Goal: Task Accomplishment & Management: Manage account settings

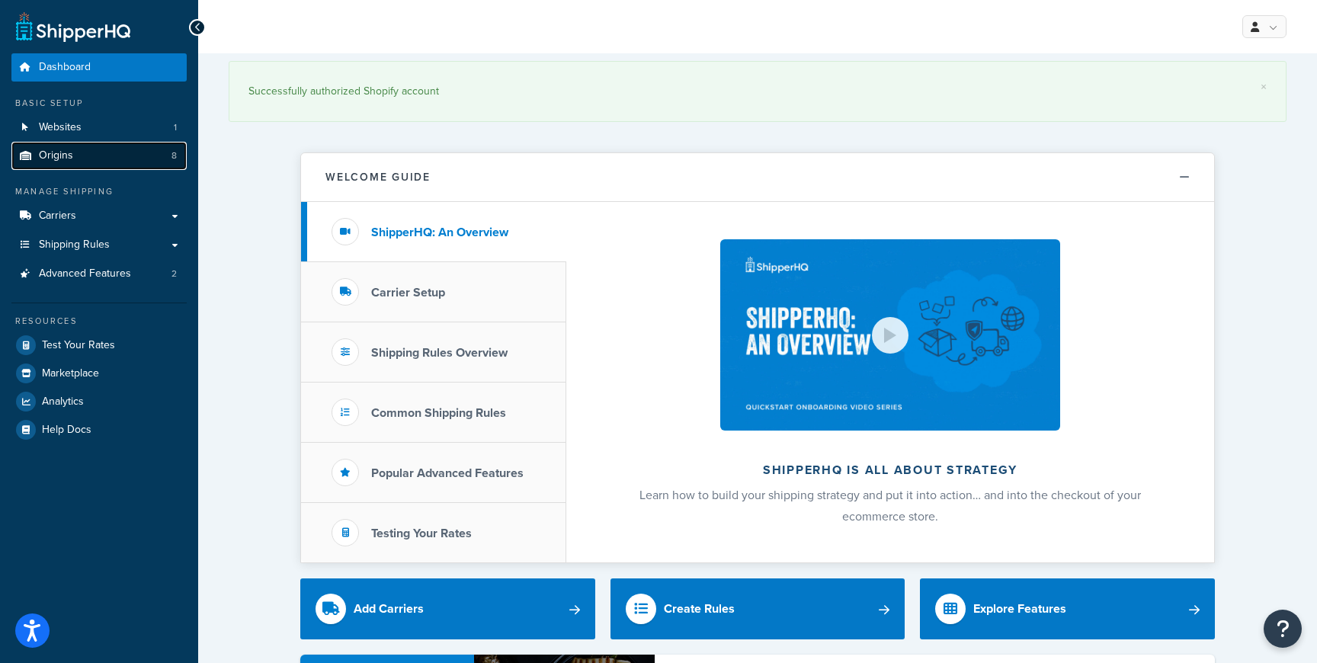
click at [111, 148] on link "Origins 8" at bounding box center [98, 156] width 175 height 28
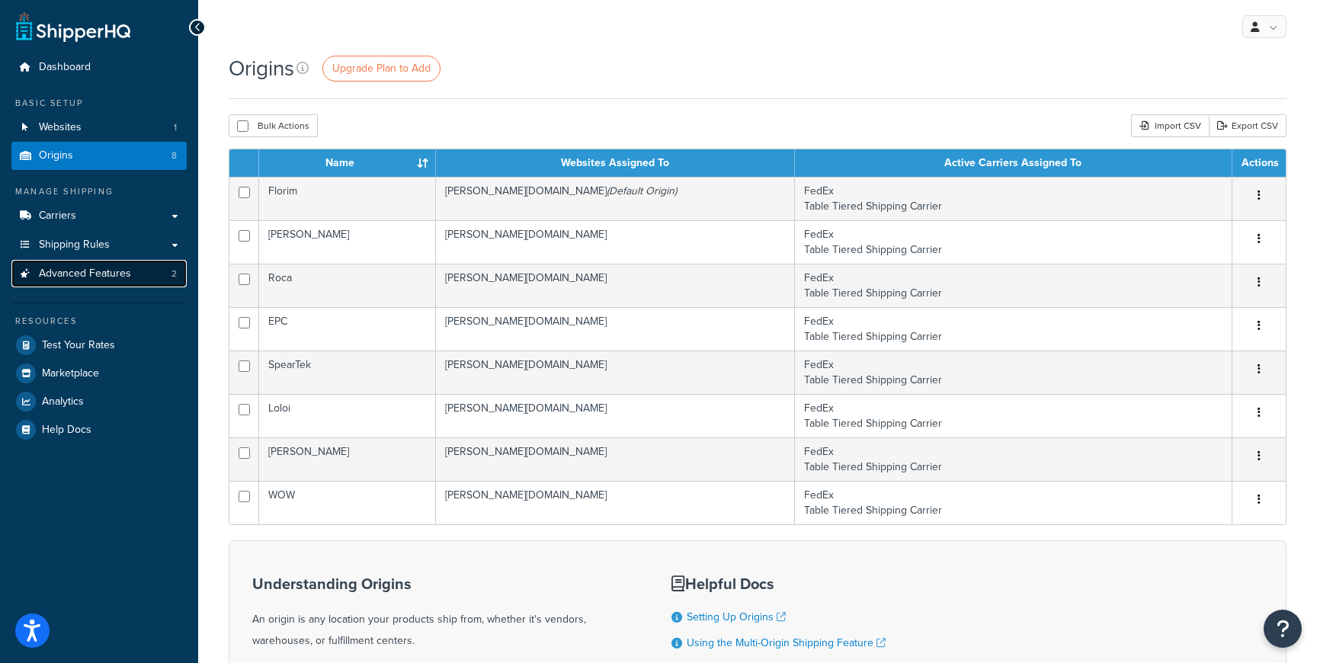
click at [112, 276] on span "Advanced Features" at bounding box center [85, 273] width 92 height 13
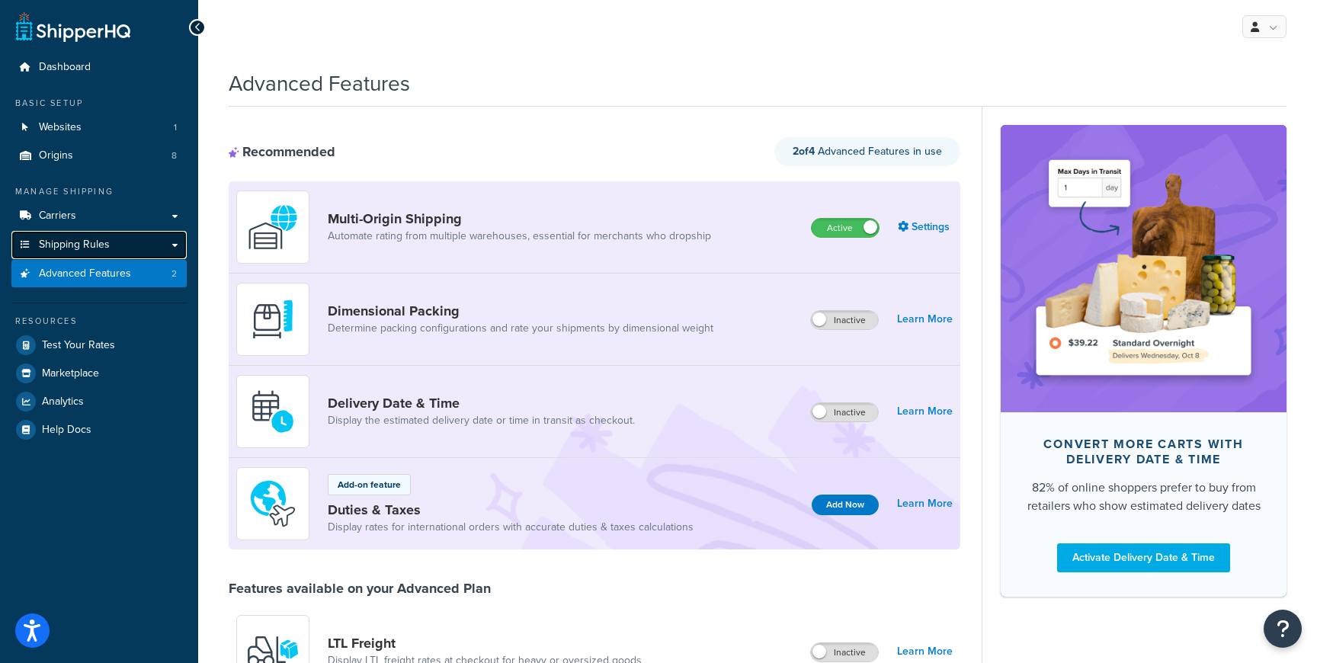
click at [107, 245] on span "Shipping Rules" at bounding box center [74, 245] width 71 height 13
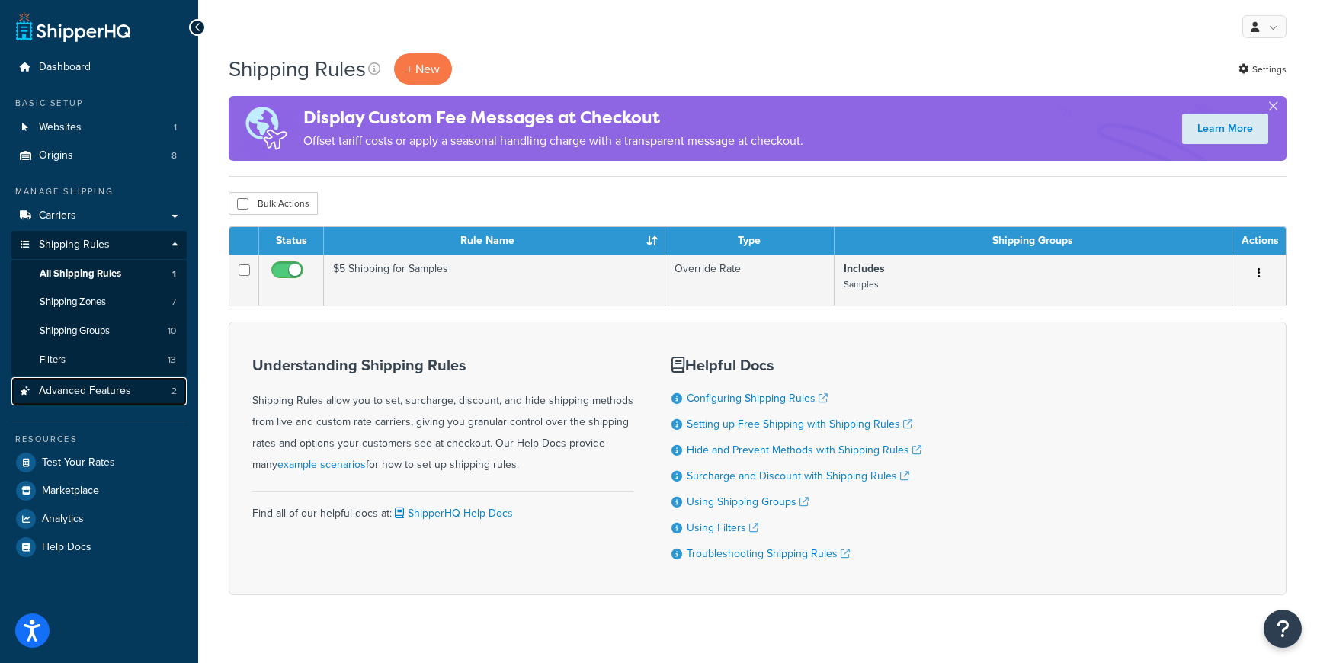
click at [81, 385] on span "Advanced Features" at bounding box center [85, 391] width 92 height 13
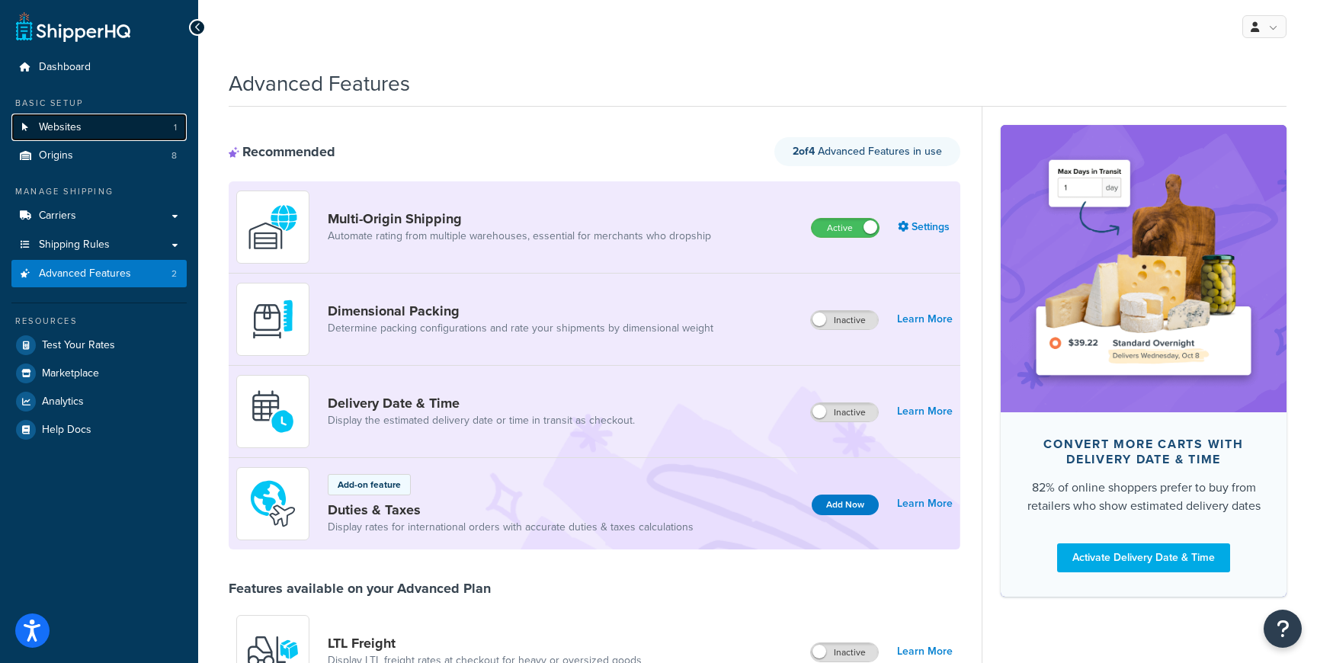
click at [133, 129] on link "Websites 1" at bounding box center [98, 128] width 175 height 28
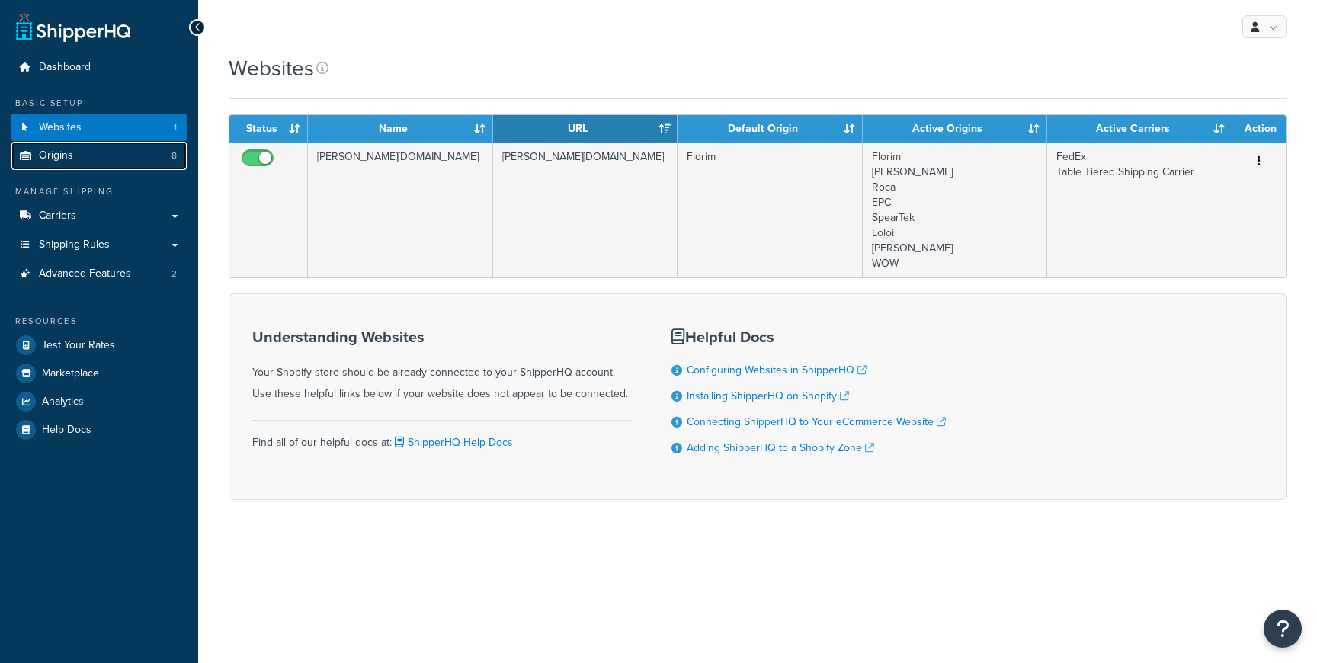
click at [129, 158] on link "Origins 8" at bounding box center [98, 156] width 175 height 28
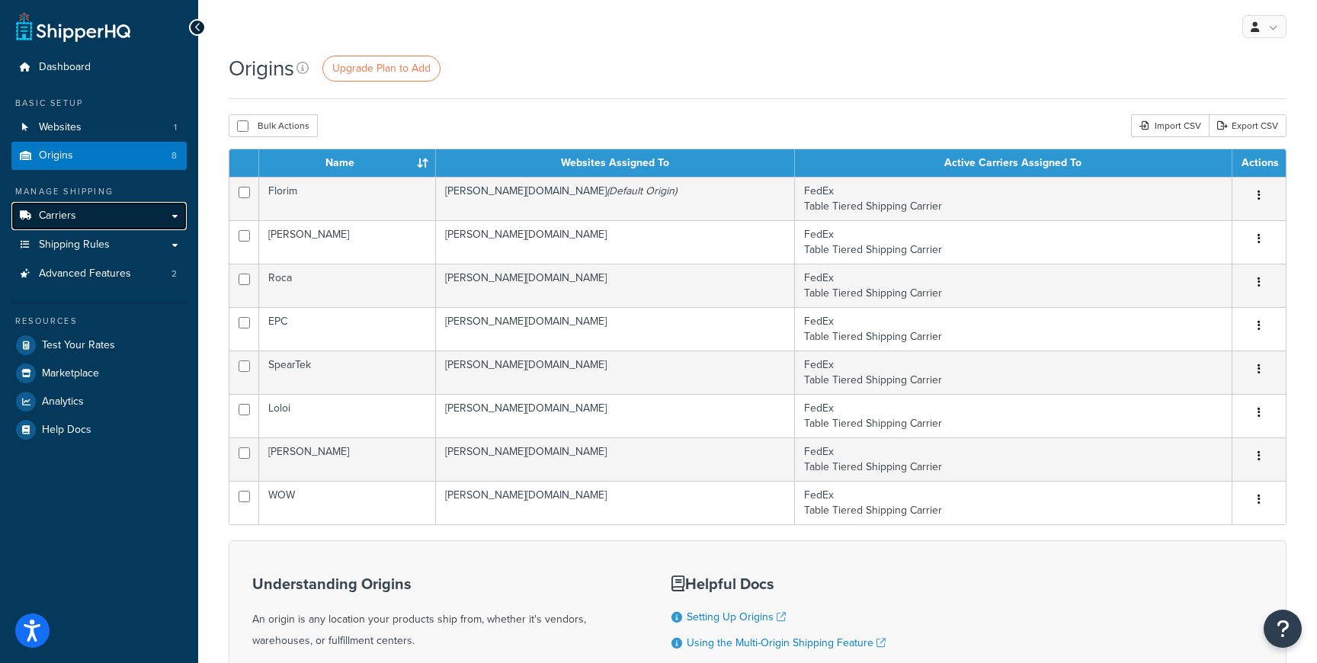
click at [159, 207] on link "Carriers" at bounding box center [98, 216] width 175 height 28
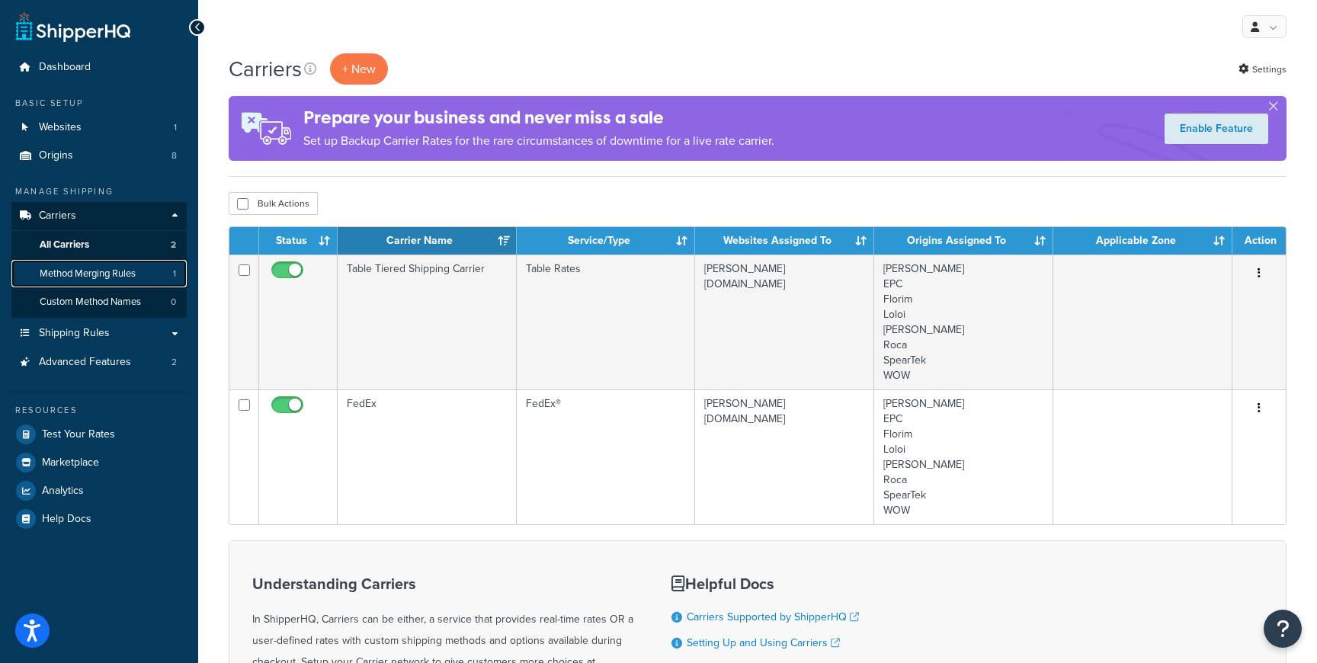
click at [133, 277] on span "Method Merging Rules" at bounding box center [88, 273] width 96 height 13
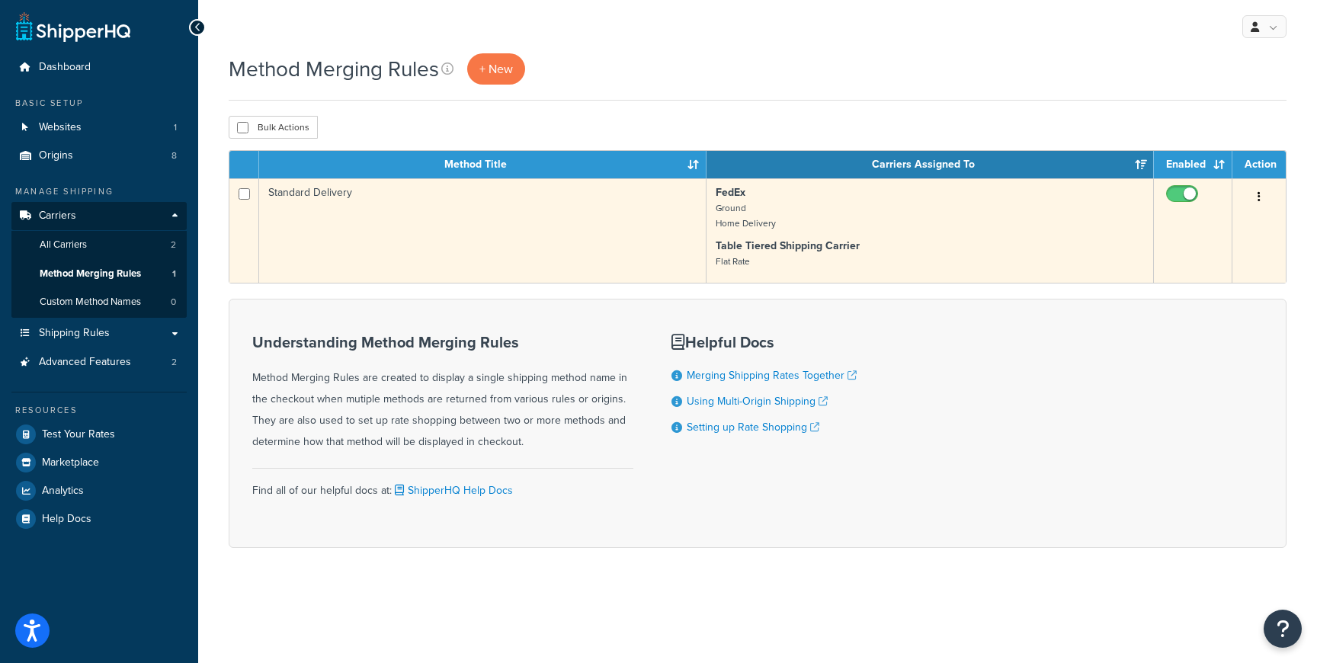
click at [1262, 203] on button "button" at bounding box center [1258, 197] width 21 height 24
click at [1234, 219] on link "Edit" at bounding box center [1197, 228] width 120 height 31
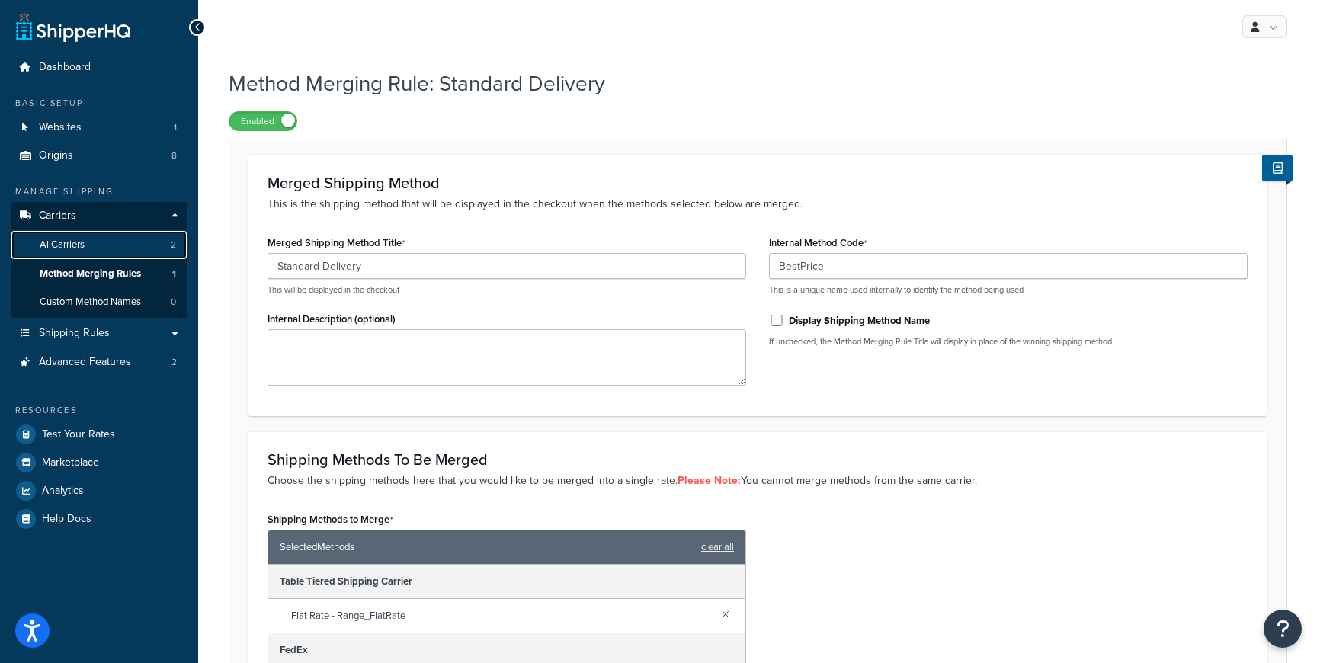
click at [104, 250] on link "All Carriers 2" at bounding box center [98, 245] width 175 height 28
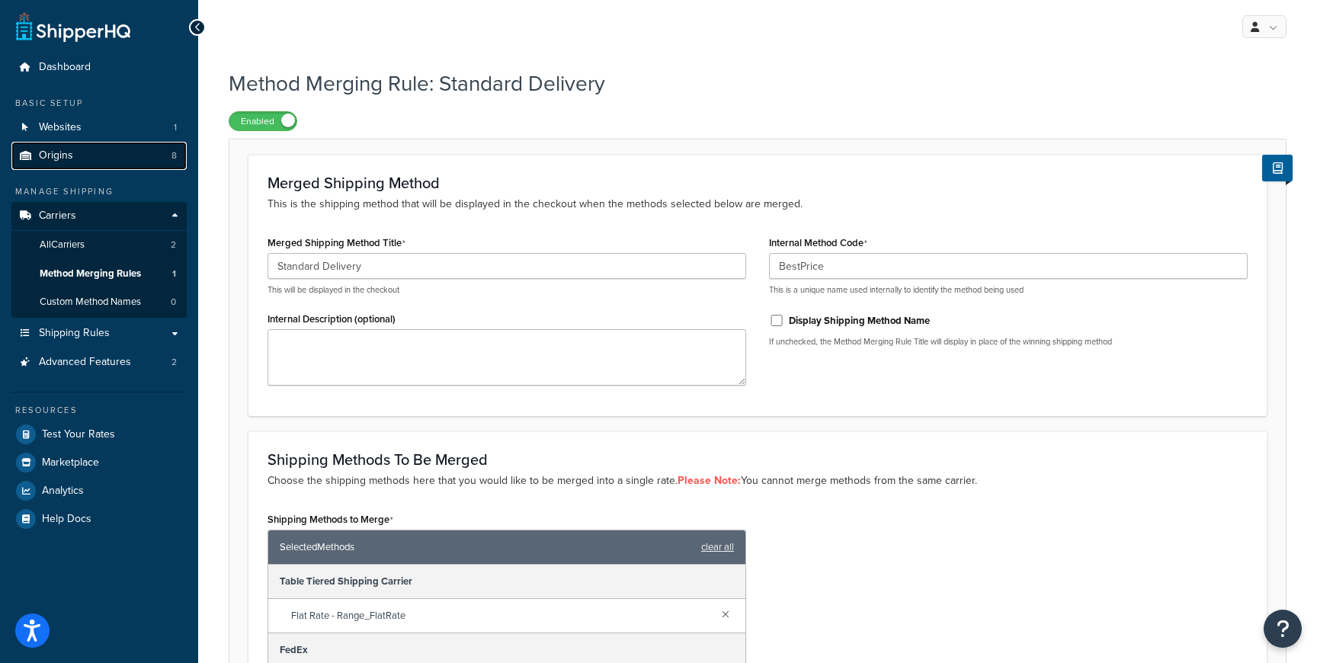
click at [76, 165] on link "Origins 8" at bounding box center [98, 156] width 175 height 28
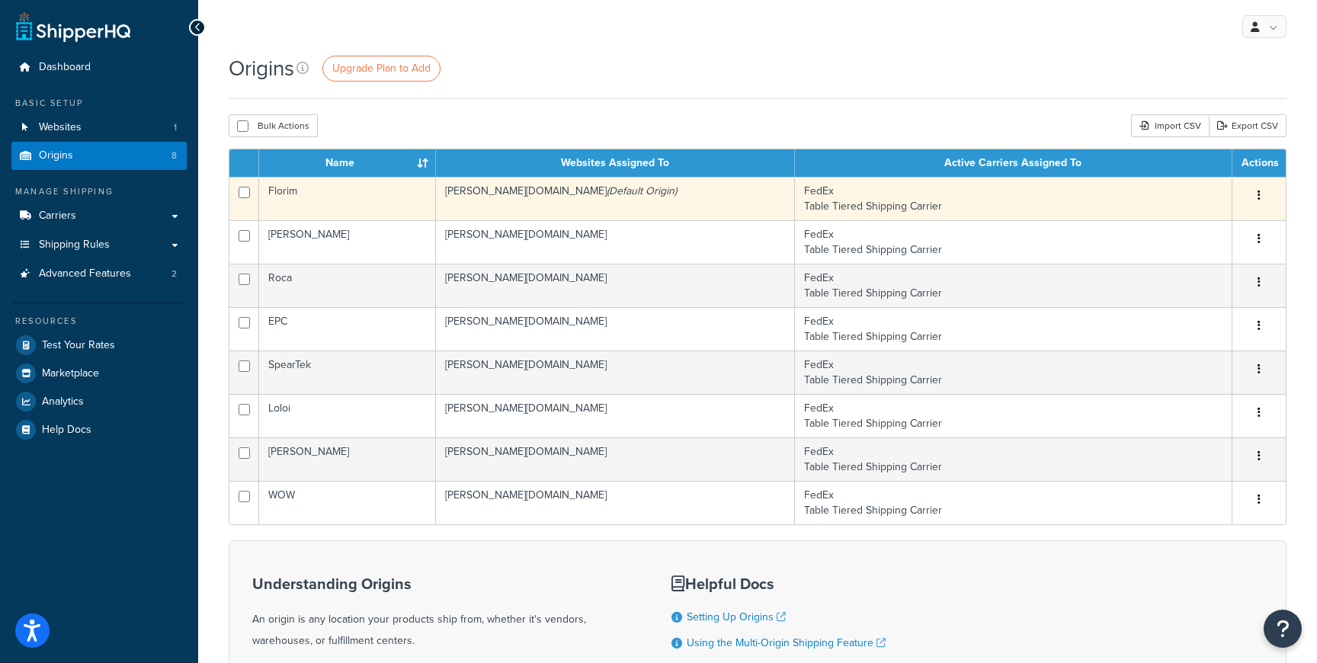
click at [1260, 200] on icon "button" at bounding box center [1258, 195] width 3 height 11
click at [1204, 231] on link "Edit" at bounding box center [1208, 224] width 120 height 31
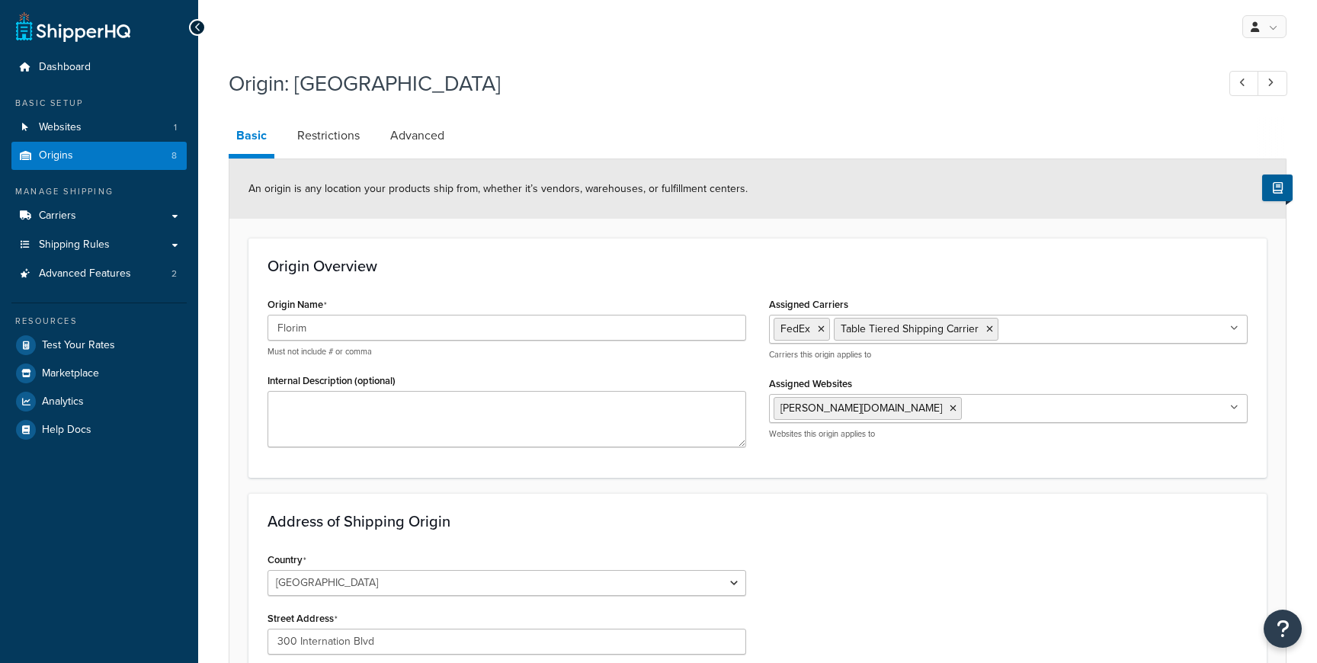
select select "42"
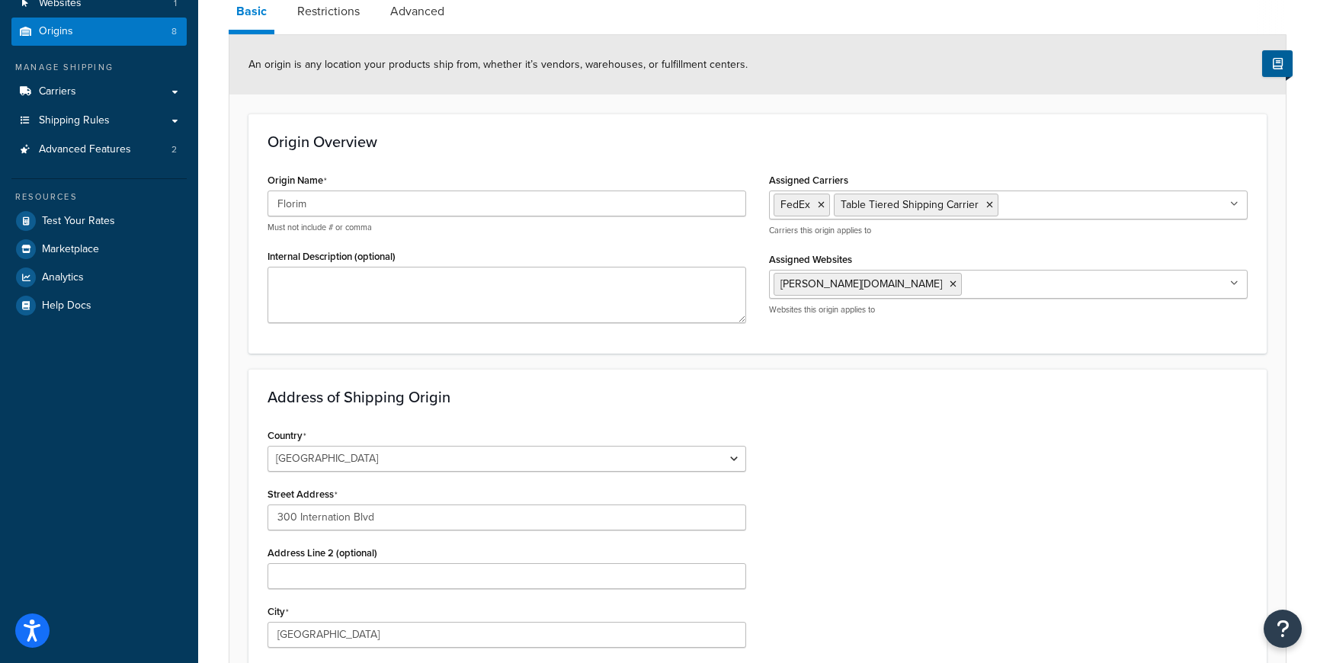
scroll to position [123, 0]
